Goal: Information Seeking & Learning: Learn about a topic

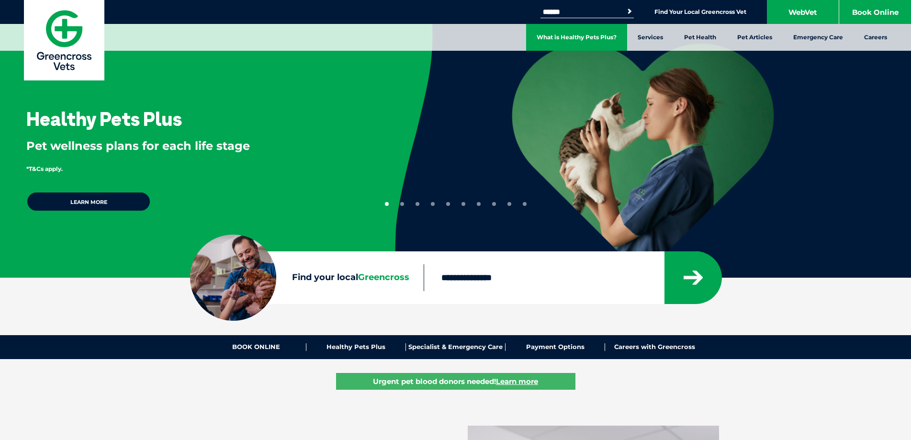
click at [574, 42] on link "What is Healthy Pets Plus?" at bounding box center [576, 37] width 101 height 27
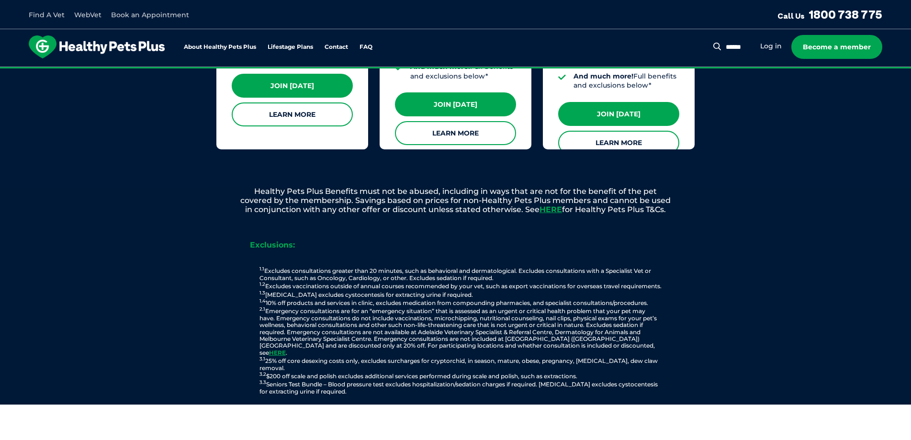
scroll to position [862, 0]
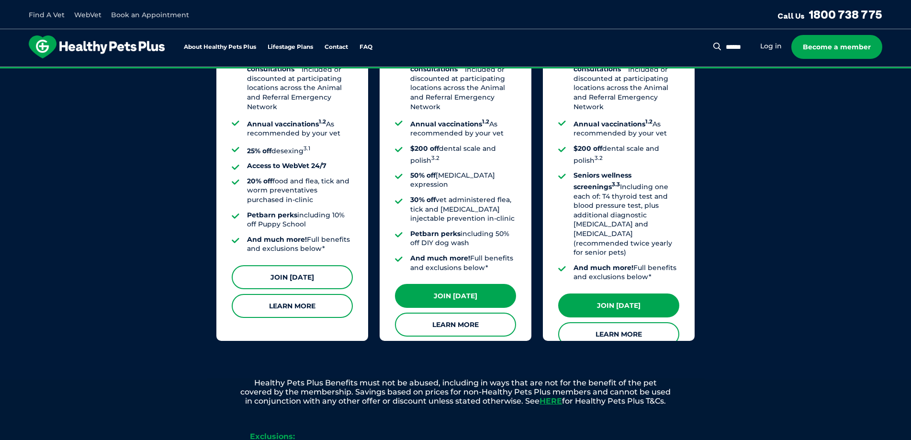
click at [296, 272] on link "Join Today" at bounding box center [292, 277] width 121 height 24
